Goal: Information Seeking & Learning: Learn about a topic

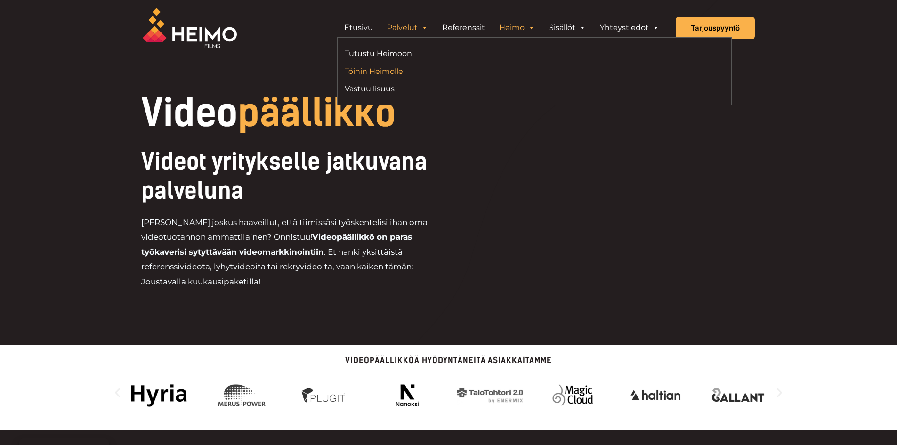
click at [387, 74] on link "Töihin Heimolle" at bounding box center [436, 71] width 183 height 13
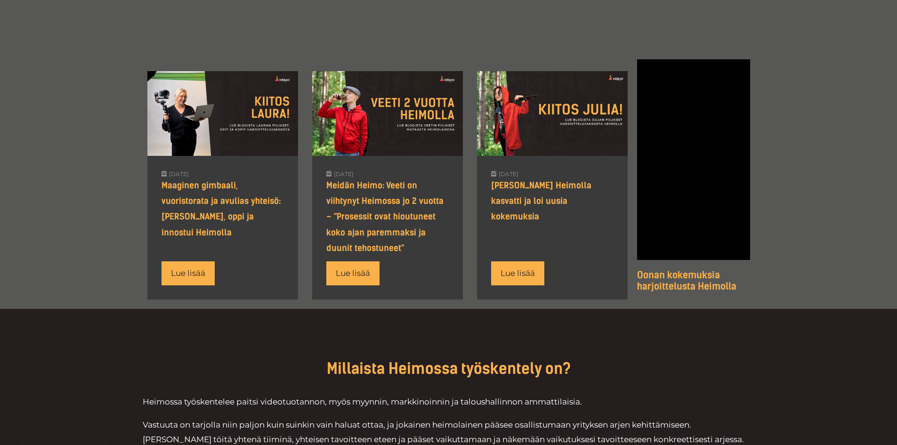
scroll to position [865, 0]
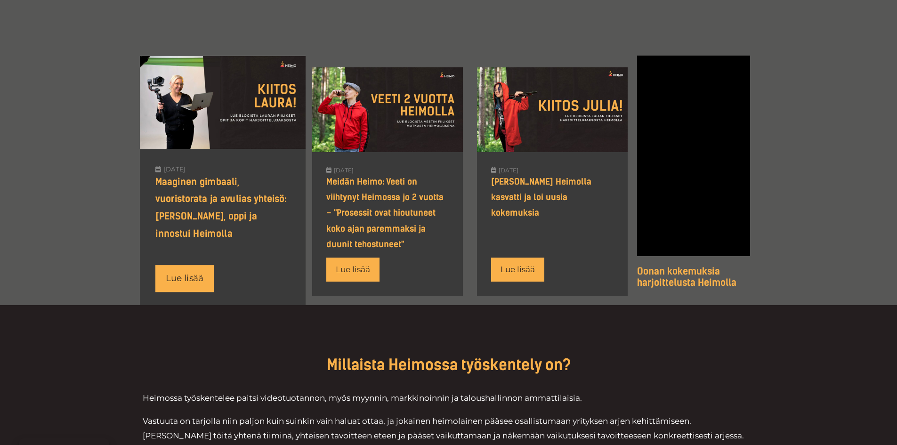
click at [225, 114] on div at bounding box center [223, 102] width 166 height 93
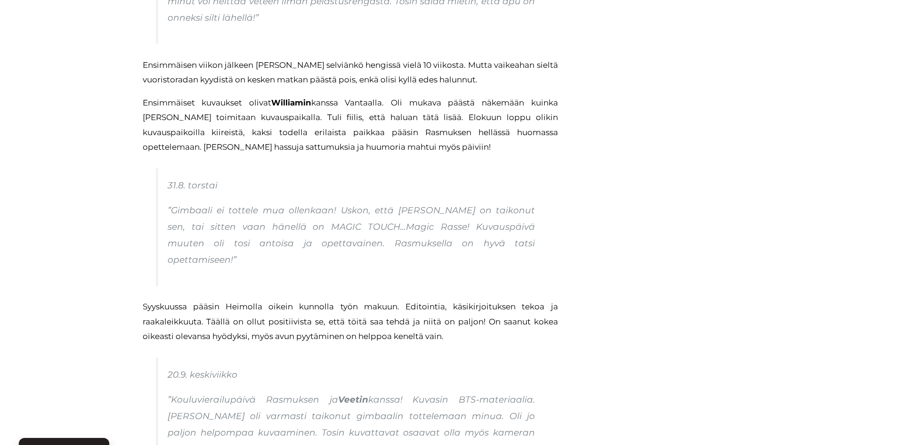
scroll to position [800, 0]
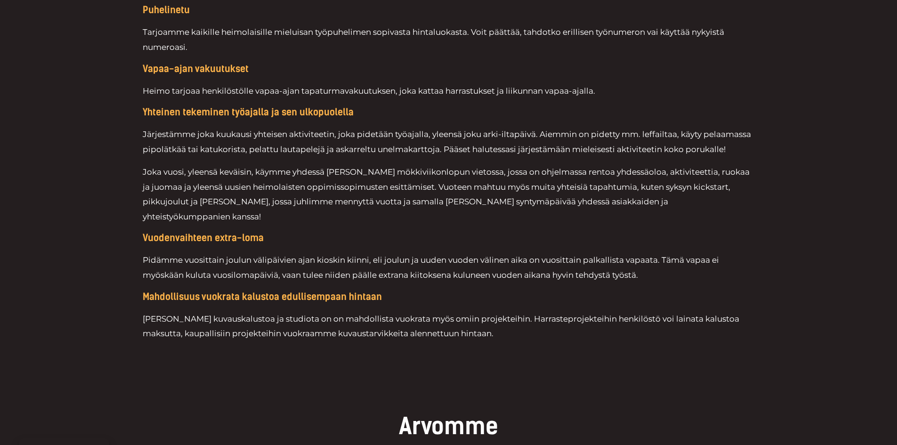
scroll to position [1696, 0]
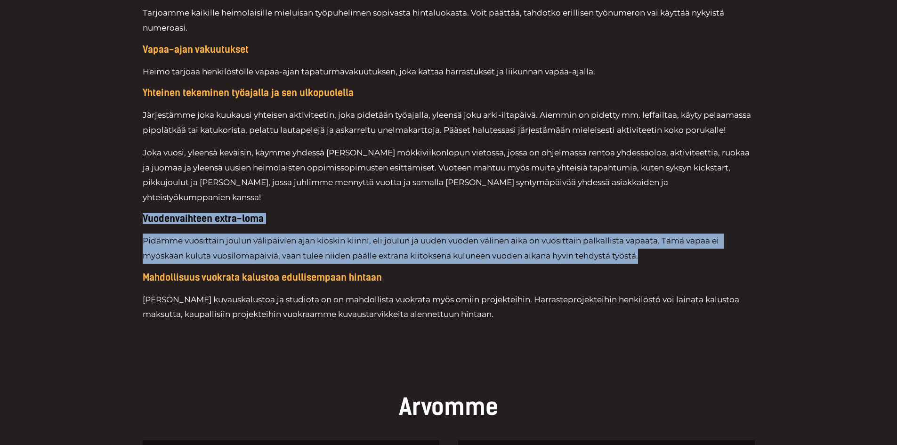
drag, startPoint x: 650, startPoint y: 253, endPoint x: 117, endPoint y: 217, distance: 534.0
click at [117, 217] on div "Heimon henkilöstöedut Hyvin joustavat työskentelytavat Heimossa voit työskennel…" at bounding box center [448, 85] width 897 height 573
copy div "Vuodenvaihteen extra-loma Pidämme vuosittain joulun välipäivien ajan kioskin ki…"
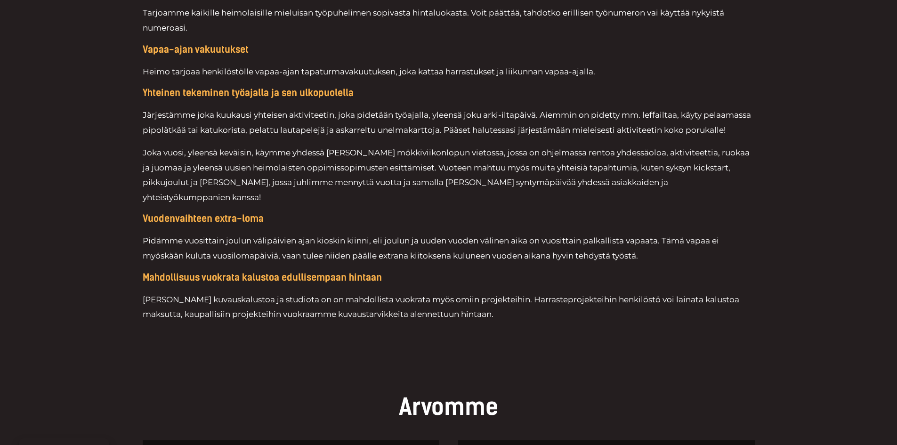
click at [469, 368] on div "Heimon henkilöstöedut Hyvin joustavat työskentelytavat Heimossa voit työskennel…" at bounding box center [449, 85] width 612 height 573
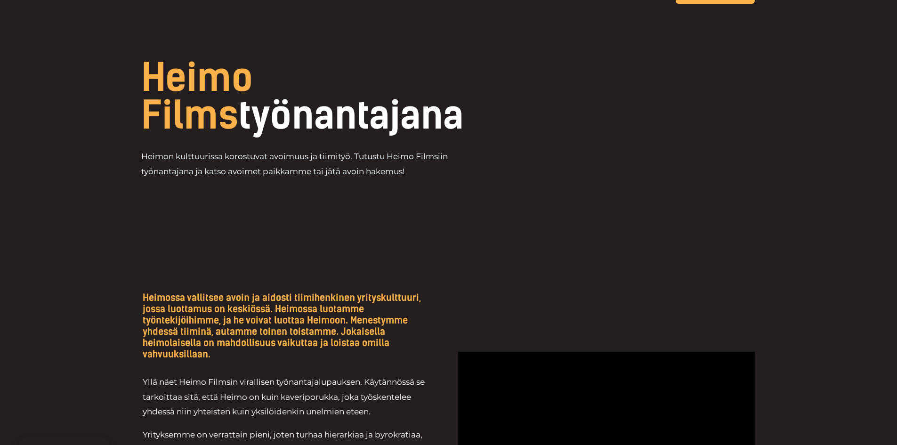
scroll to position [0, 0]
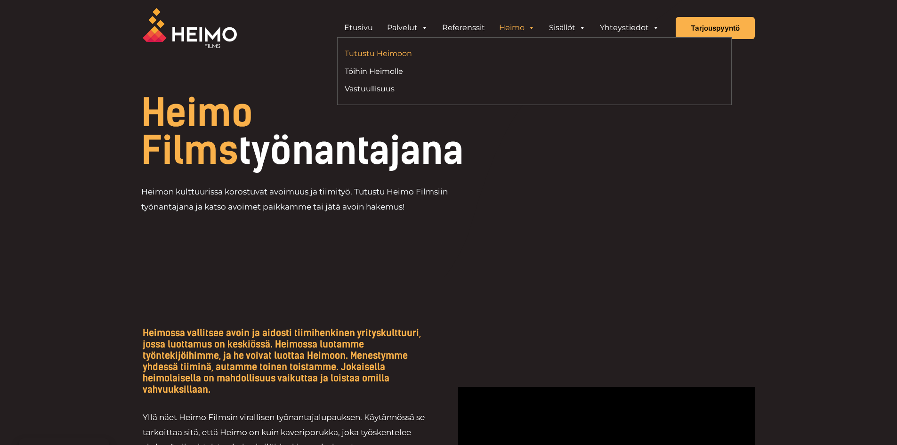
click at [396, 53] on link "Tutustu Heimoon" at bounding box center [436, 53] width 183 height 13
